Goal: Find specific fact: Find specific fact

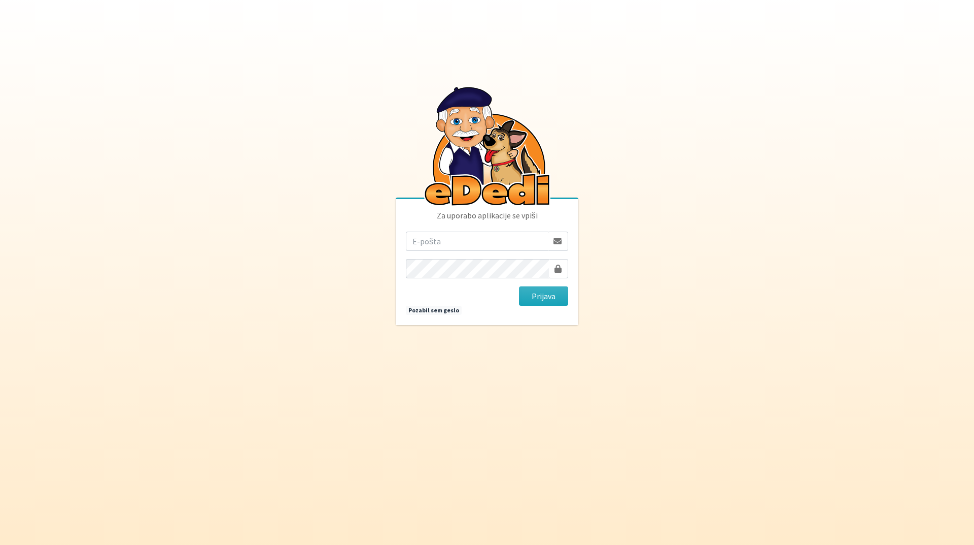
drag, startPoint x: 0, startPoint y: 0, endPoint x: 463, endPoint y: 241, distance: 522.3
click at [463, 241] on input "email" at bounding box center [477, 240] width 142 height 19
type input "[EMAIL_ADDRESS][DOMAIN_NAME]"
click at [544, 300] on button "Prijava" at bounding box center [543, 295] width 49 height 19
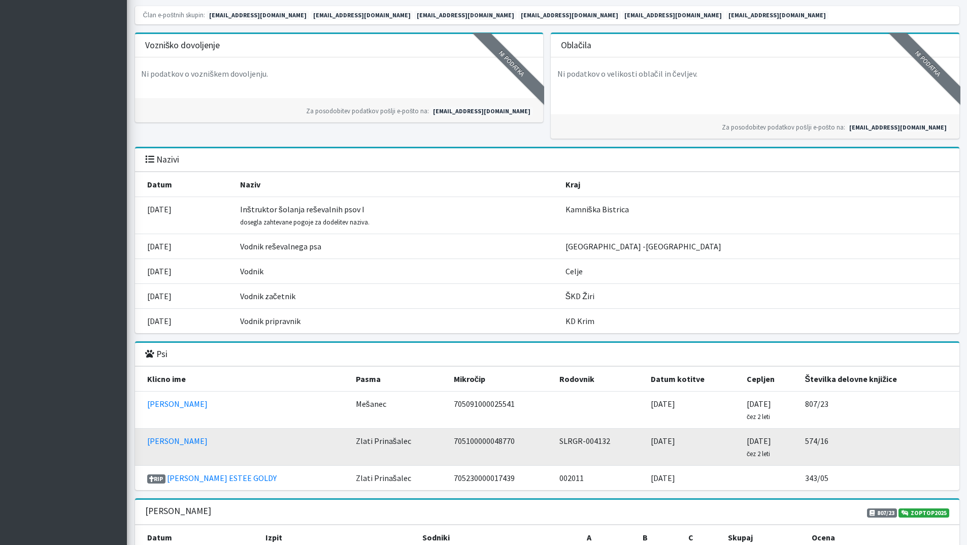
scroll to position [964, 0]
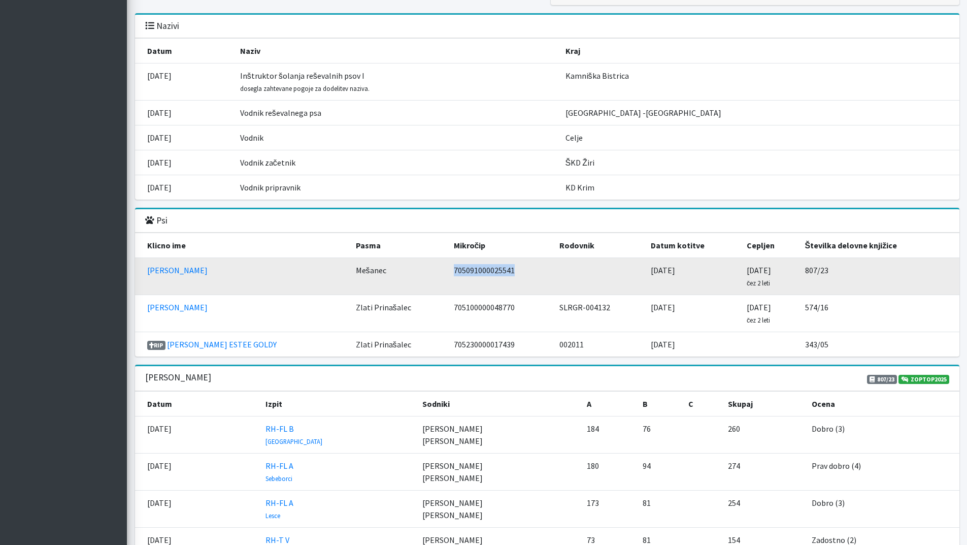
drag, startPoint x: 440, startPoint y: 269, endPoint x: 401, endPoint y: 268, distance: 38.1
click at [401, 268] on tr "[PERSON_NAME] Mešanec 705091000025541 [DATE] [DATE] čez 2 leti 807/23" at bounding box center [547, 276] width 824 height 37
copy tr "Mešanec 705091000025541"
